Goal: Task Accomplishment & Management: Manage account settings

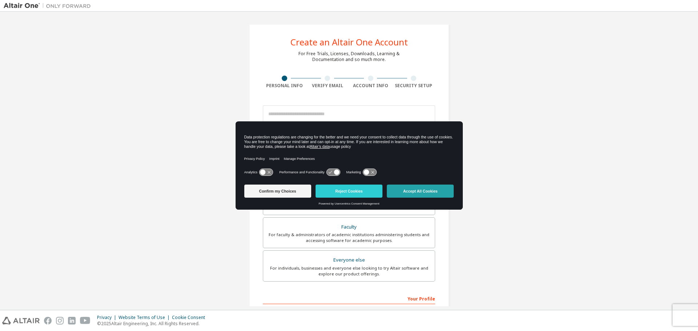
click at [425, 189] on button "Accept All Cookies" at bounding box center [420, 191] width 67 height 13
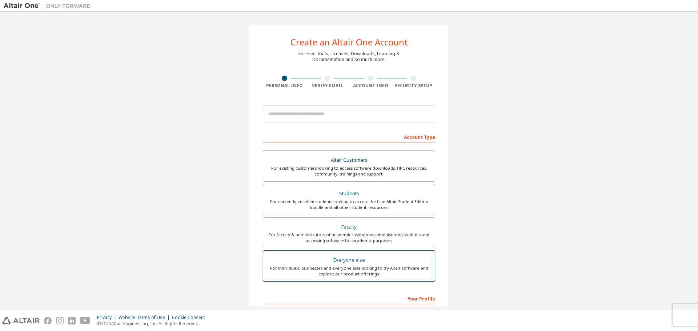
scroll to position [94, 0]
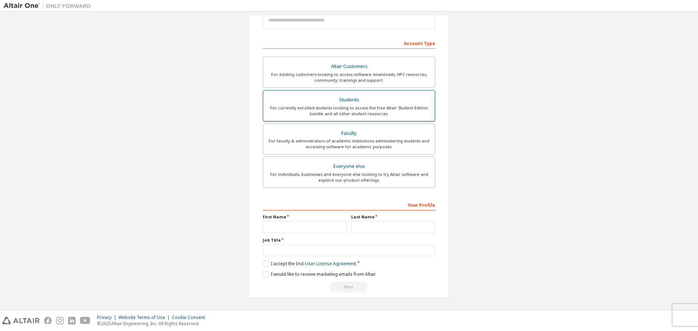
click at [369, 109] on div "For currently enrolled students looking to access the free Altair Student Editi…" at bounding box center [348, 111] width 163 height 12
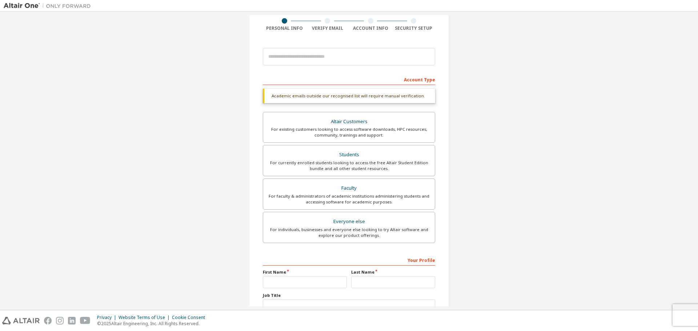
scroll to position [0, 0]
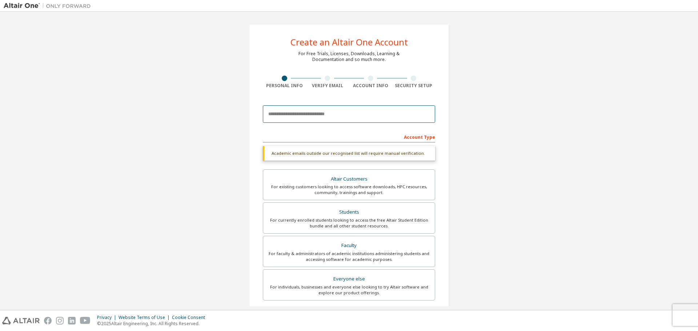
click at [277, 120] on input "email" at bounding box center [349, 113] width 172 height 17
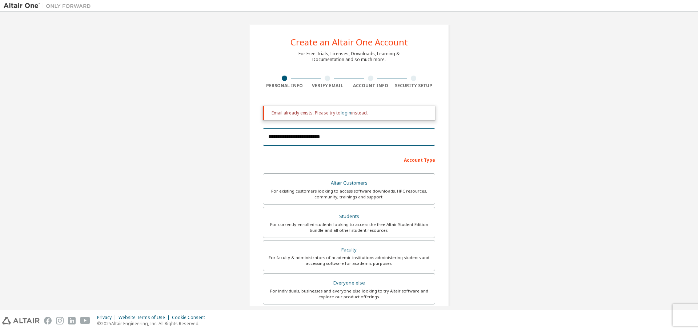
type input "**********"
click at [344, 112] on link "login" at bounding box center [346, 113] width 11 height 6
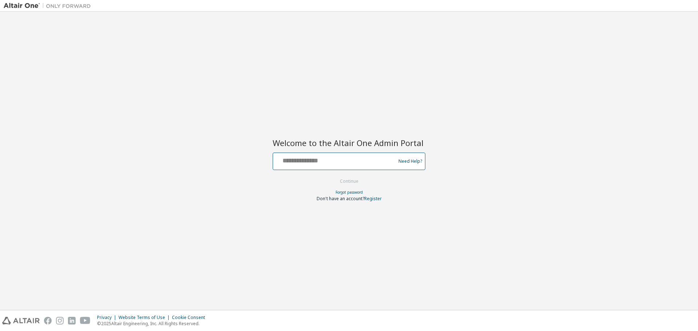
click at [315, 160] on input "text" at bounding box center [335, 159] width 119 height 11
type input "**********"
click at [345, 181] on button "Continue" at bounding box center [349, 181] width 34 height 11
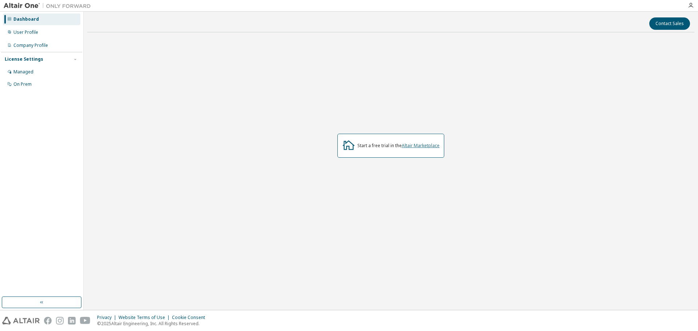
click at [419, 147] on link "Altair Marketplace" at bounding box center [421, 145] width 38 height 6
